Goal: Entertainment & Leisure: Browse casually

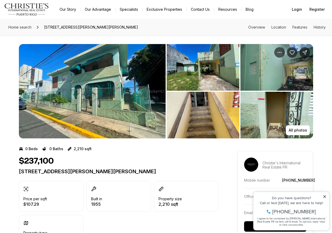
click at [54, 96] on img "View image gallery" at bounding box center [92, 91] width 147 height 94
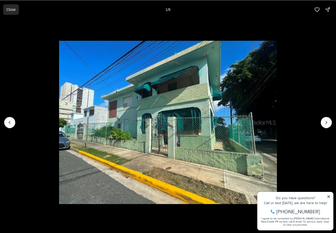
click at [13, 9] on p "Close" at bounding box center [10, 9] width 9 height 4
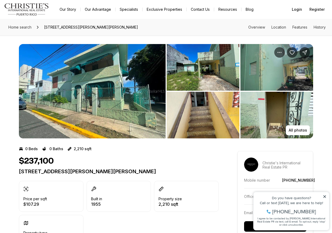
click at [107, 93] on img "View image gallery" at bounding box center [92, 91] width 147 height 94
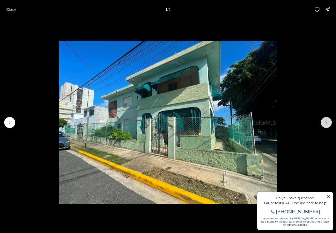
click at [329, 124] on button "Next slide" at bounding box center [326, 122] width 11 height 11
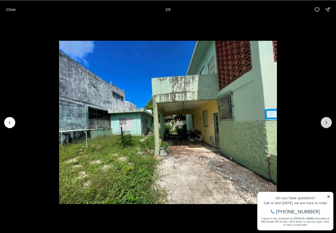
click at [325, 120] on icon "Next slide" at bounding box center [325, 122] width 5 height 5
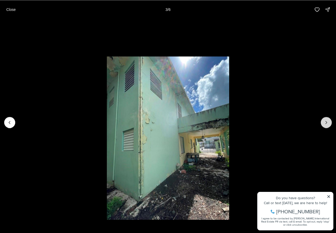
click at [325, 120] on icon "Next slide" at bounding box center [325, 122] width 5 height 5
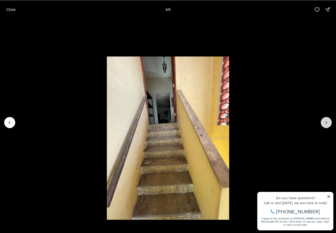
click at [325, 120] on icon "Next slide" at bounding box center [325, 122] width 5 height 5
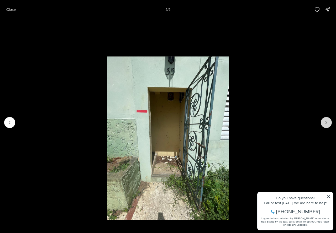
click at [325, 120] on icon "Next slide" at bounding box center [325, 122] width 5 height 5
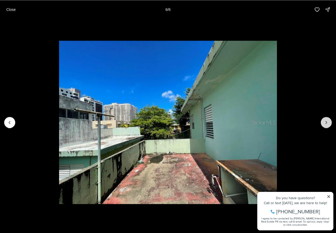
click at [325, 120] on div at bounding box center [326, 122] width 11 height 11
click at [10, 10] on p "Close" at bounding box center [10, 9] width 9 height 4
